Goal: Find specific page/section: Find specific page/section

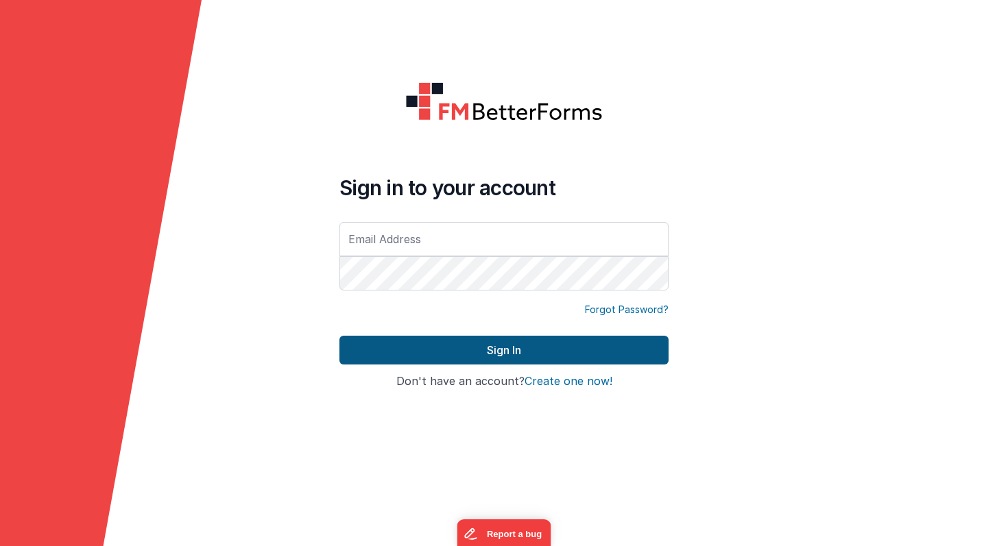
type input "[PERSON_NAME][EMAIL_ADDRESS][PERSON_NAME][DOMAIN_NAME]"
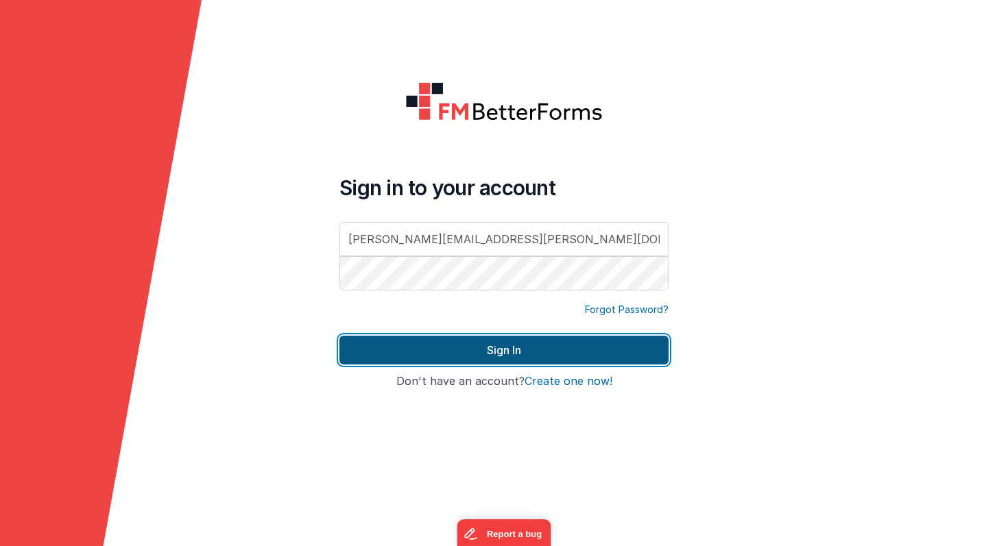
click at [452, 350] on button "Sign In" at bounding box center [503, 350] width 329 height 29
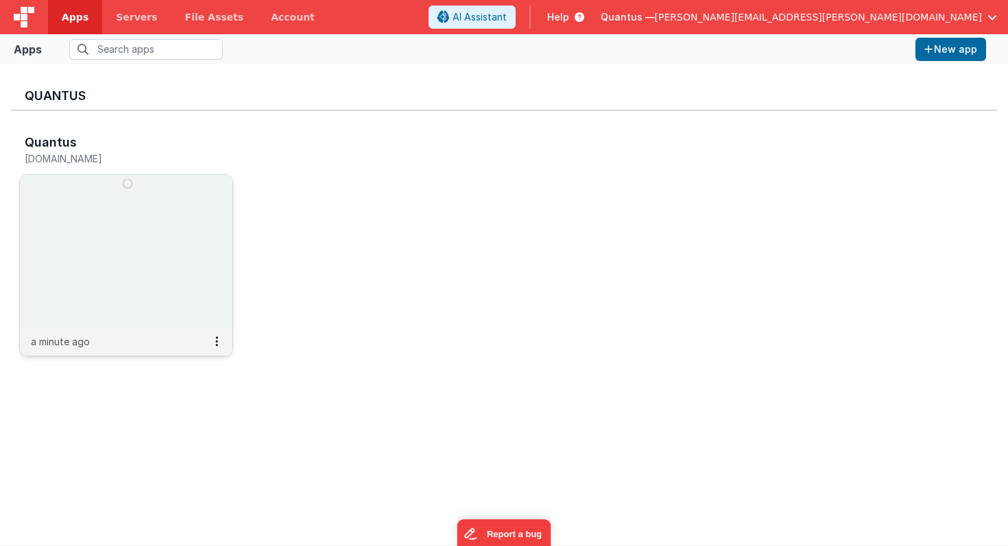
click at [152, 244] on img at bounding box center [126, 252] width 213 height 154
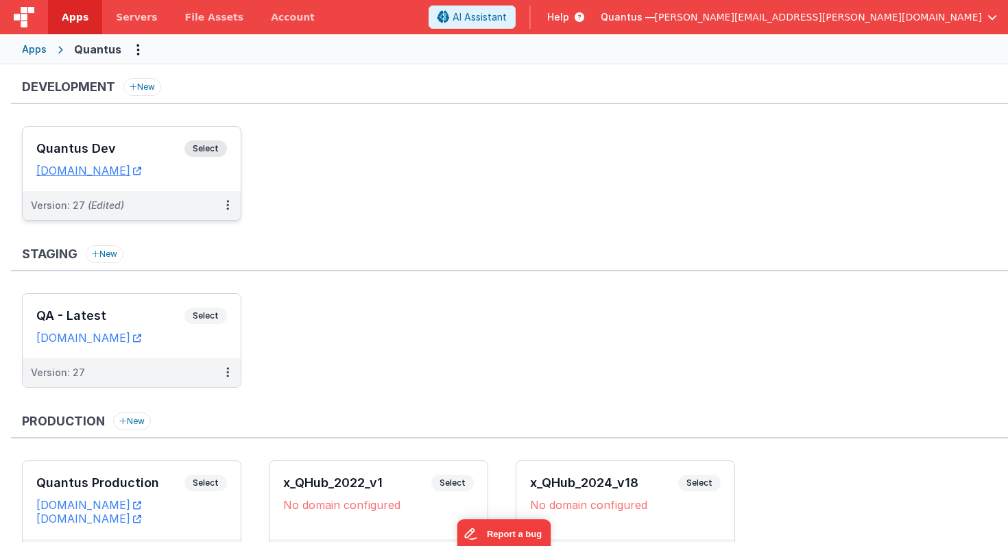
click at [150, 155] on h3 "Quantus Dev" at bounding box center [110, 149] width 148 height 14
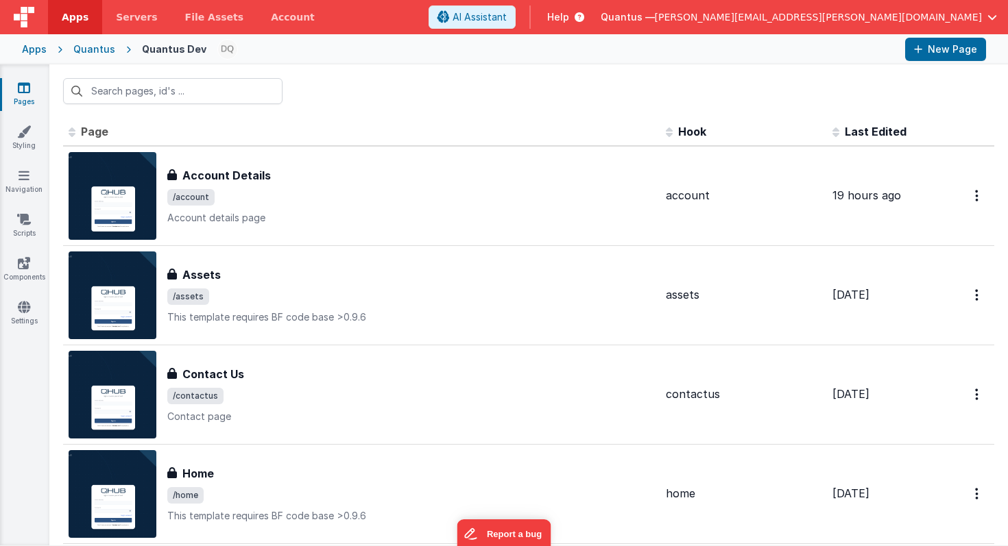
click at [865, 131] on span "Last Edited" at bounding box center [876, 132] width 62 height 14
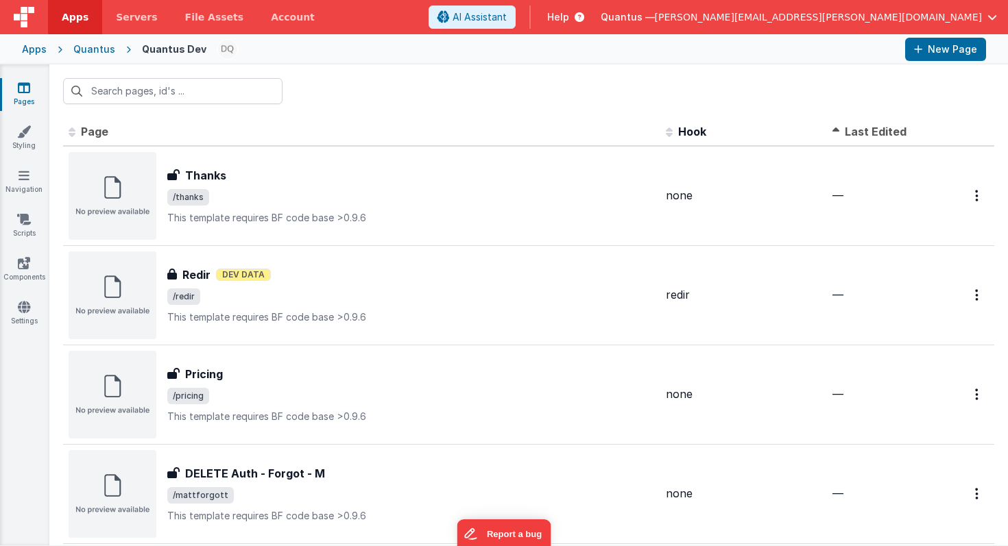
click at [864, 132] on span "Last Edited" at bounding box center [876, 132] width 62 height 14
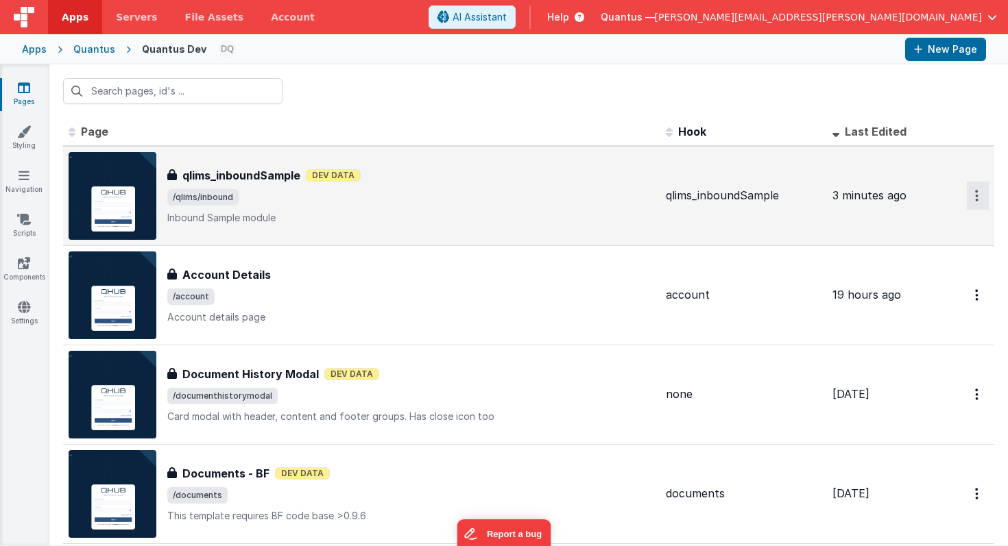
click at [975, 195] on icon "Options" at bounding box center [976, 196] width 3 height 12
click at [915, 224] on link "Preview" at bounding box center [928, 227] width 121 height 25
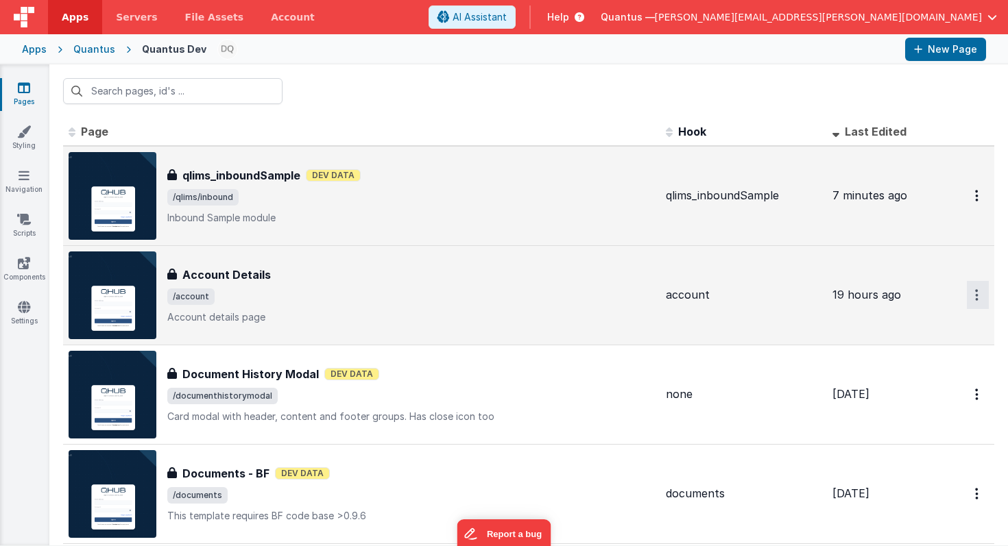
click at [967, 210] on button "Options" at bounding box center [978, 196] width 22 height 28
click at [912, 324] on link "Preview" at bounding box center [928, 327] width 121 height 25
